Goal: Check status

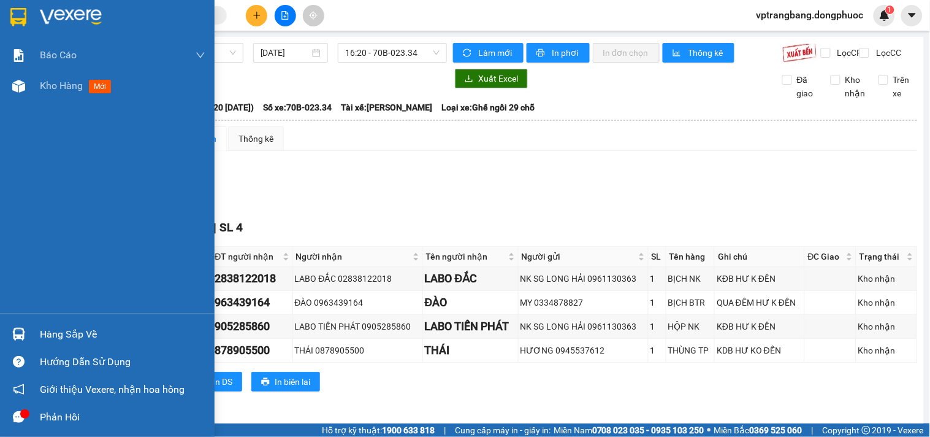
click at [52, 340] on div "Hàng sắp về" at bounding box center [123, 334] width 166 height 18
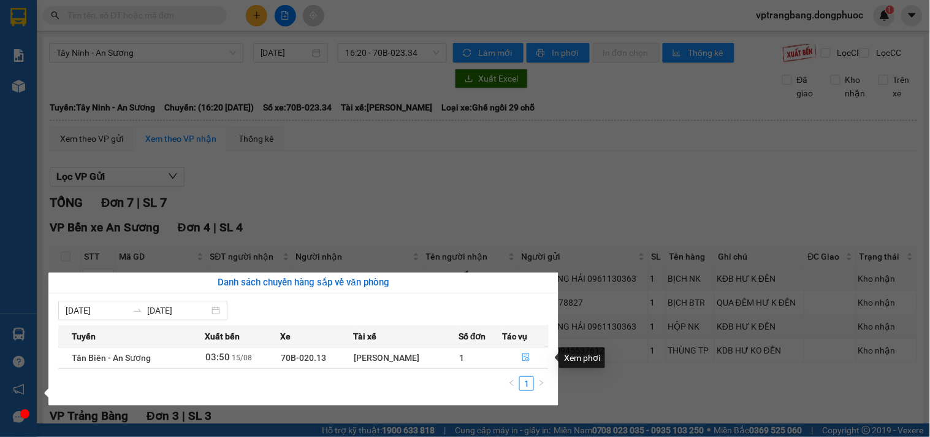
click at [529, 356] on icon "file-done" at bounding box center [526, 357] width 9 height 9
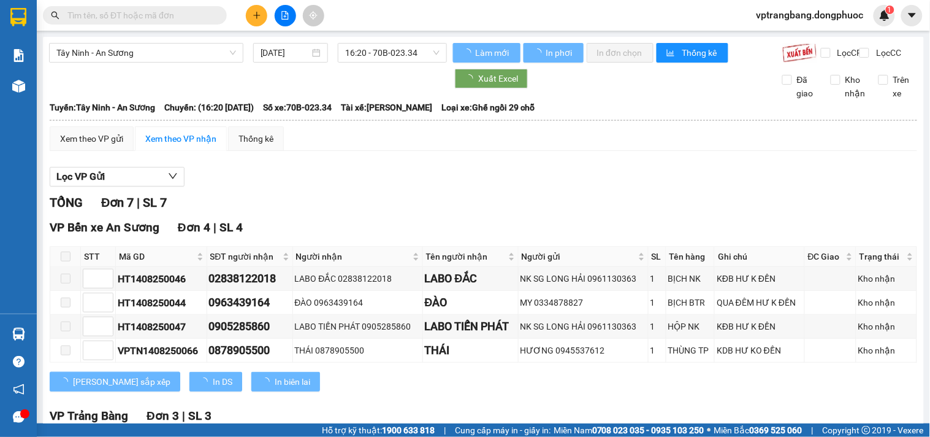
type input "[DATE]"
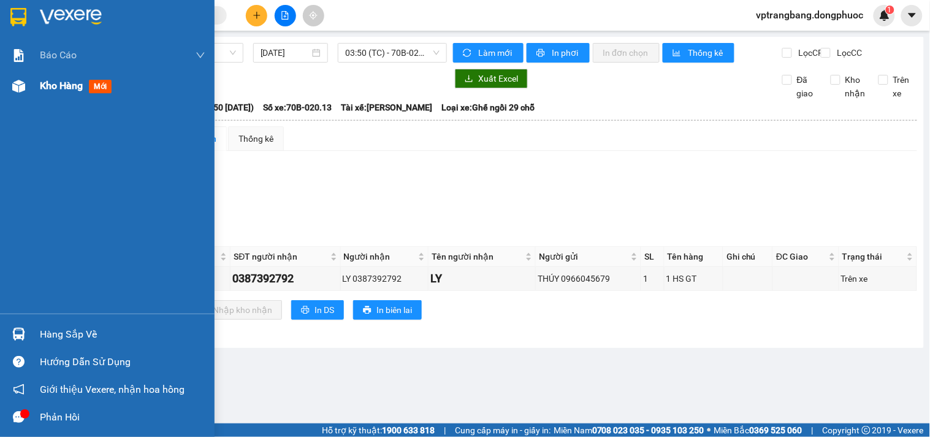
click at [53, 84] on span "Kho hàng" at bounding box center [61, 86] width 43 height 12
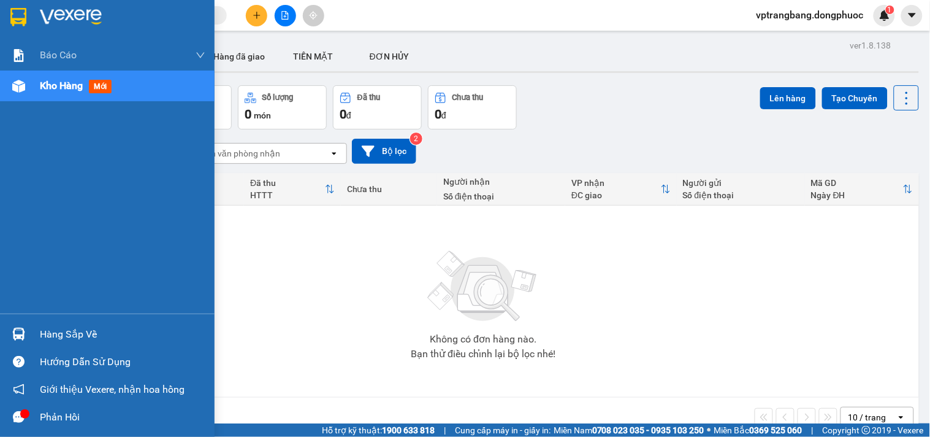
click at [35, 333] on div "Hàng sắp về" at bounding box center [107, 334] width 215 height 28
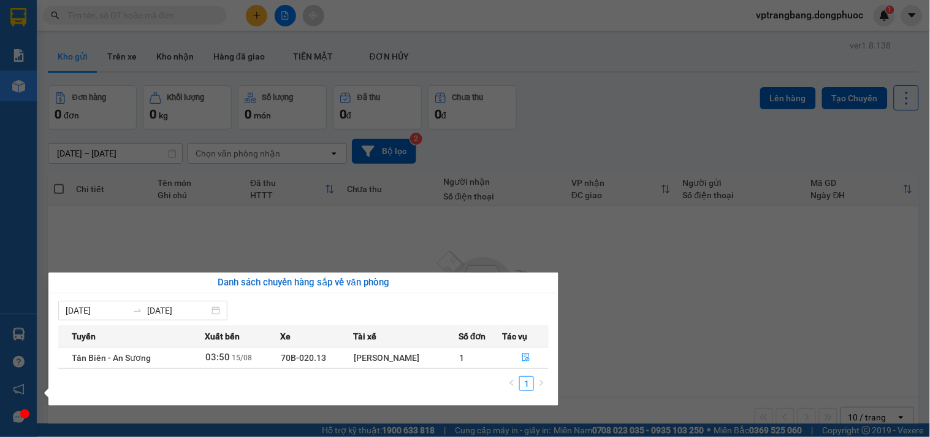
click at [20, 93] on div "Báo cáo Mẫu 1: Báo cáo dòng tiền theo nhân viên Mẫu 1: Báo cáo dòng tiền theo n…" at bounding box center [18, 218] width 37 height 437
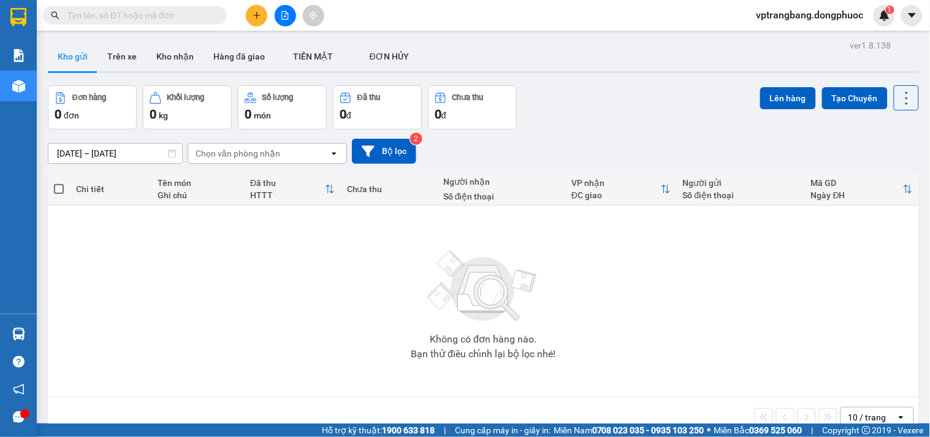
click at [593, 123] on div "Đơn hàng 0 đơn Khối lượng 0 kg Số lượng 0 món Đã thu 0 đ Chưa thu 0 đ Lên hàng …" at bounding box center [484, 107] width 872 height 44
